Goal: Use online tool/utility: Utilize a website feature to perform a specific function

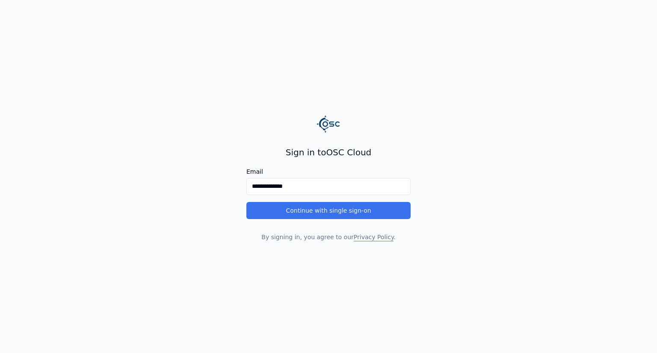
click at [347, 208] on button "Continue with single sign-on" at bounding box center [328, 210] width 164 height 17
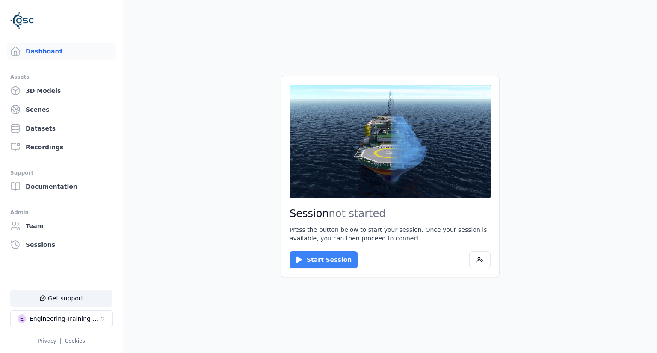
click at [313, 261] on button "Start Session" at bounding box center [324, 259] width 68 height 17
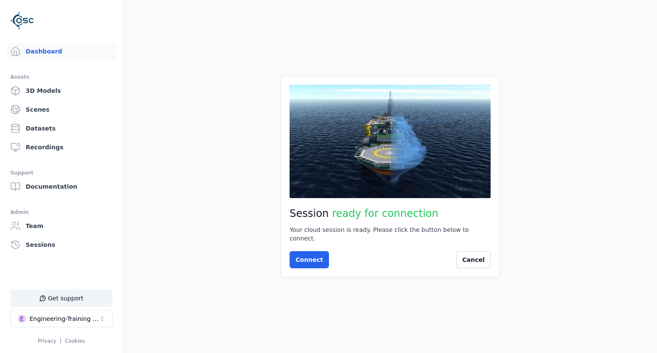
click at [313, 261] on button "Connect" at bounding box center [309, 259] width 39 height 17
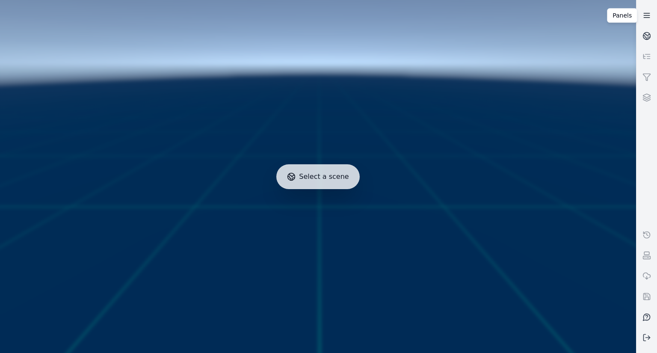
click at [649, 15] on line at bounding box center [647, 15] width 6 height 0
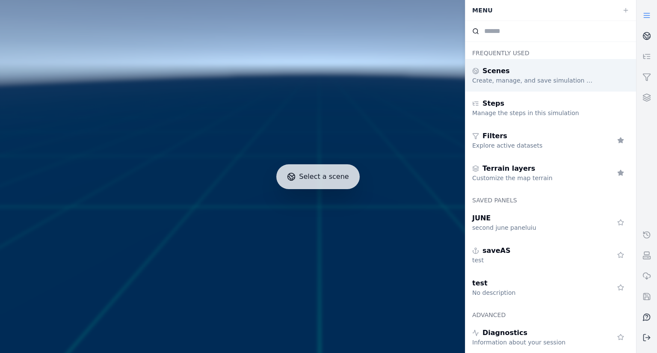
click at [546, 79] on div "Create, manage, and save simulation scenes" at bounding box center [533, 80] width 123 height 9
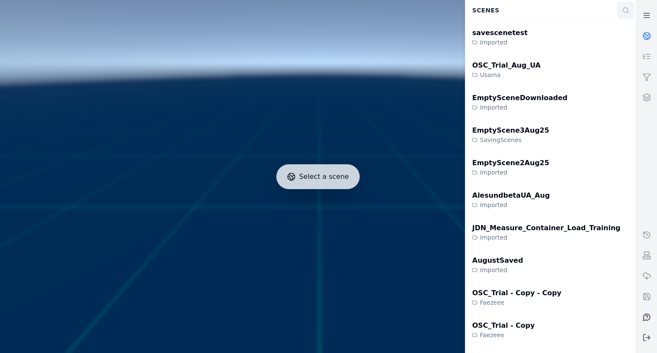
click at [622, 9] on icon at bounding box center [625, 10] width 7 height 7
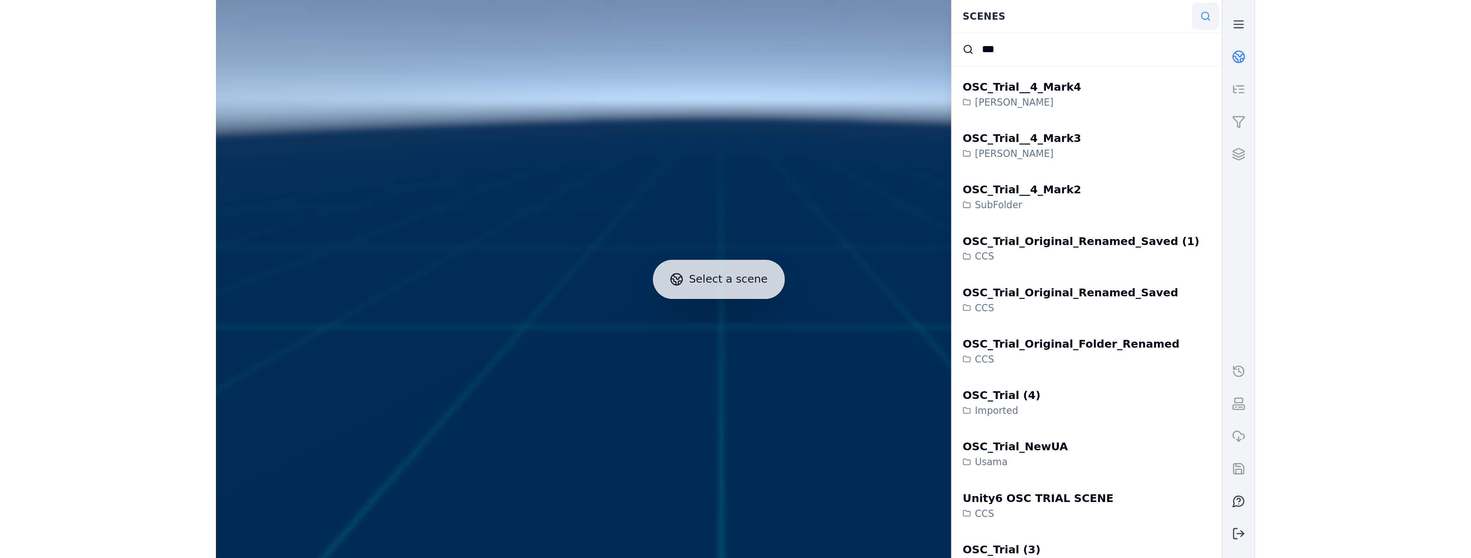
scroll to position [329, 0]
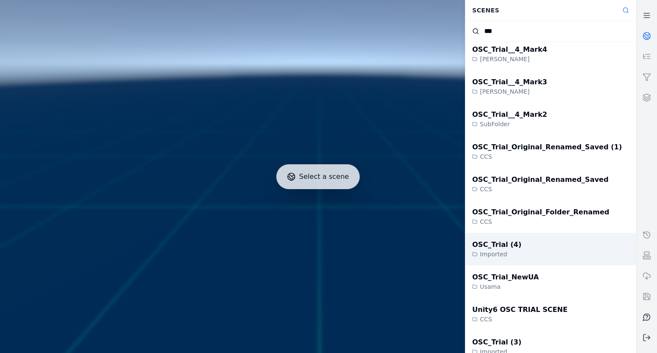
type input "***"
click at [500, 250] on div "Imported" at bounding box center [496, 254] width 49 height 9
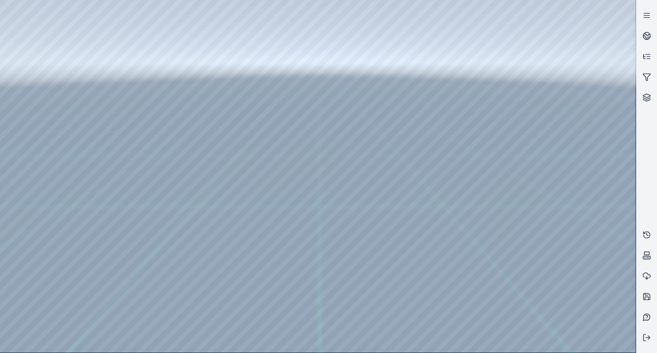
click at [27, 92] on div at bounding box center [318, 176] width 636 height 352
click at [38, 115] on div at bounding box center [318, 176] width 636 height 352
click at [164, 24] on div at bounding box center [318, 176] width 636 height 352
click at [118, 53] on div at bounding box center [318, 176] width 636 height 352
click at [624, 219] on div at bounding box center [318, 176] width 636 height 352
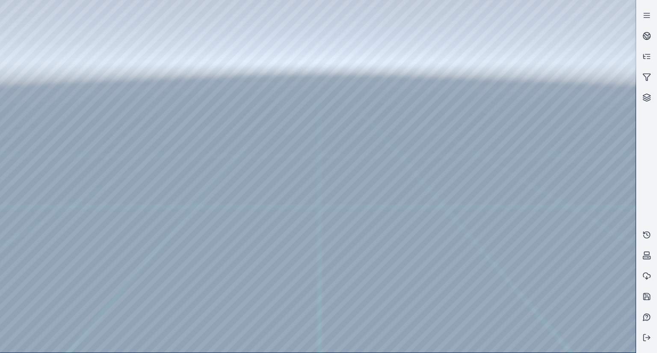
click at [616, 244] on div at bounding box center [318, 176] width 636 height 352
click at [593, 283] on div at bounding box center [318, 176] width 636 height 352
click at [584, 305] on div at bounding box center [318, 176] width 636 height 352
drag, startPoint x: 128, startPoint y: 104, endPoint x: 260, endPoint y: 106, distance: 131.8
click at [141, 102] on div at bounding box center [318, 176] width 636 height 352
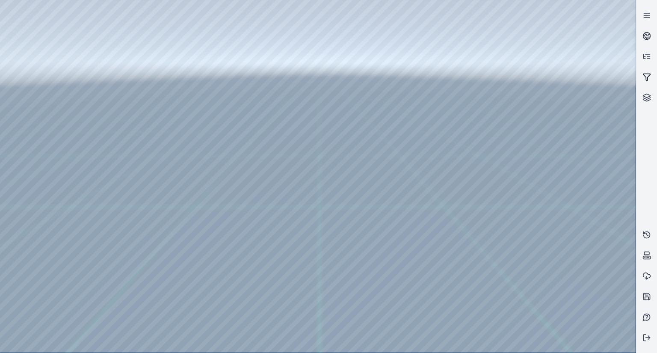
click at [648, 73] on icon at bounding box center [646, 77] width 9 height 9
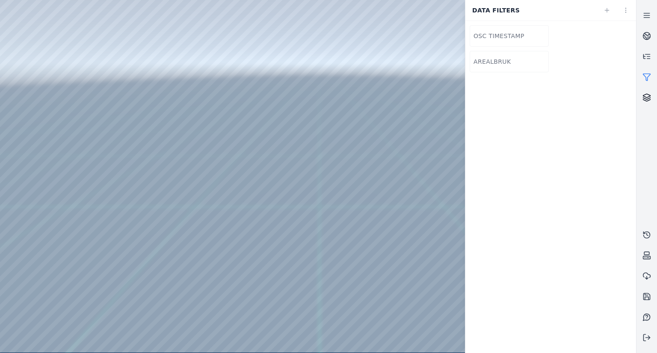
click at [645, 105] on link at bounding box center [646, 97] width 21 height 21
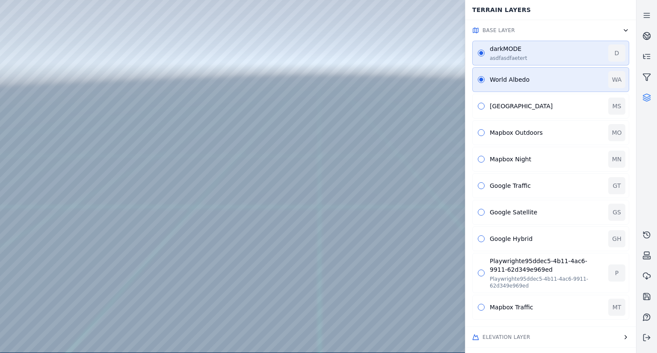
click at [495, 334] on span "Elevation Layer" at bounding box center [506, 337] width 48 height 7
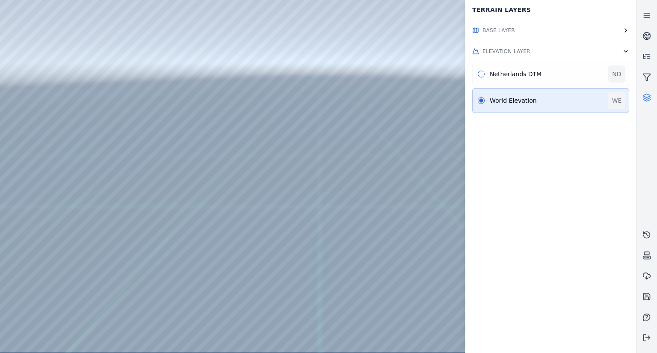
click at [527, 76] on div "Netherlands DTM" at bounding box center [546, 74] width 113 height 9
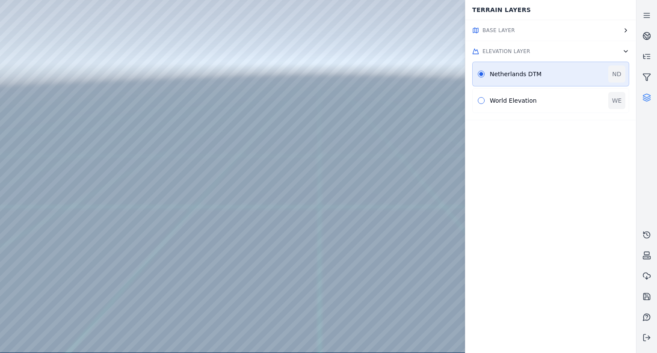
drag, startPoint x: 315, startPoint y: 213, endPoint x: 361, endPoint y: 229, distance: 48.3
